Goal: Find contact information: Find contact information

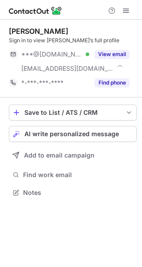
scroll to position [186, 142]
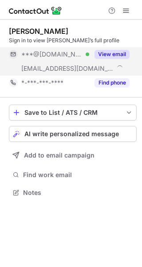
click at [114, 51] on button "View email" at bounding box center [112, 54] width 35 height 9
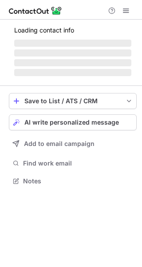
scroll to position [4, 4]
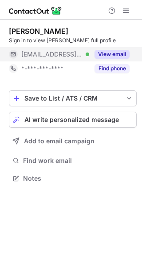
click at [122, 55] on button "View email" at bounding box center [112, 54] width 35 height 9
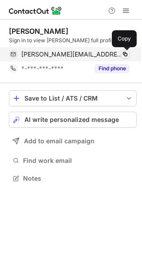
click at [126, 57] on span at bounding box center [125, 54] width 7 height 7
